Goal: Find specific page/section

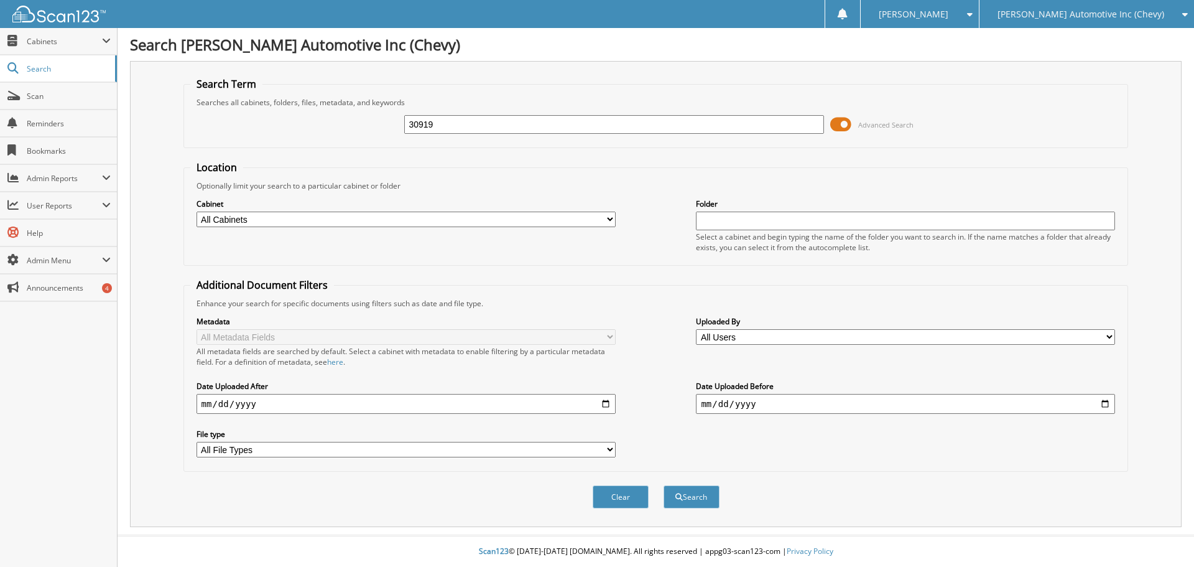
type input "30919"
click at [664, 485] on button "Search" at bounding box center [692, 496] width 56 height 23
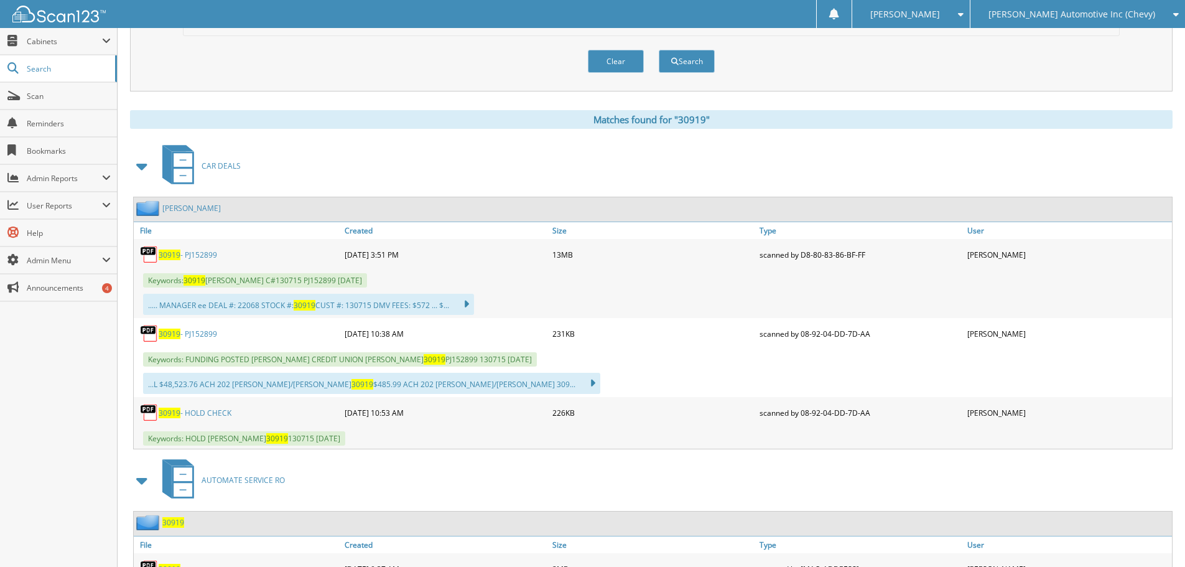
click at [179, 256] on span "30919" at bounding box center [170, 254] width 22 height 11
